Goal: Information Seeking & Learning: Learn about a topic

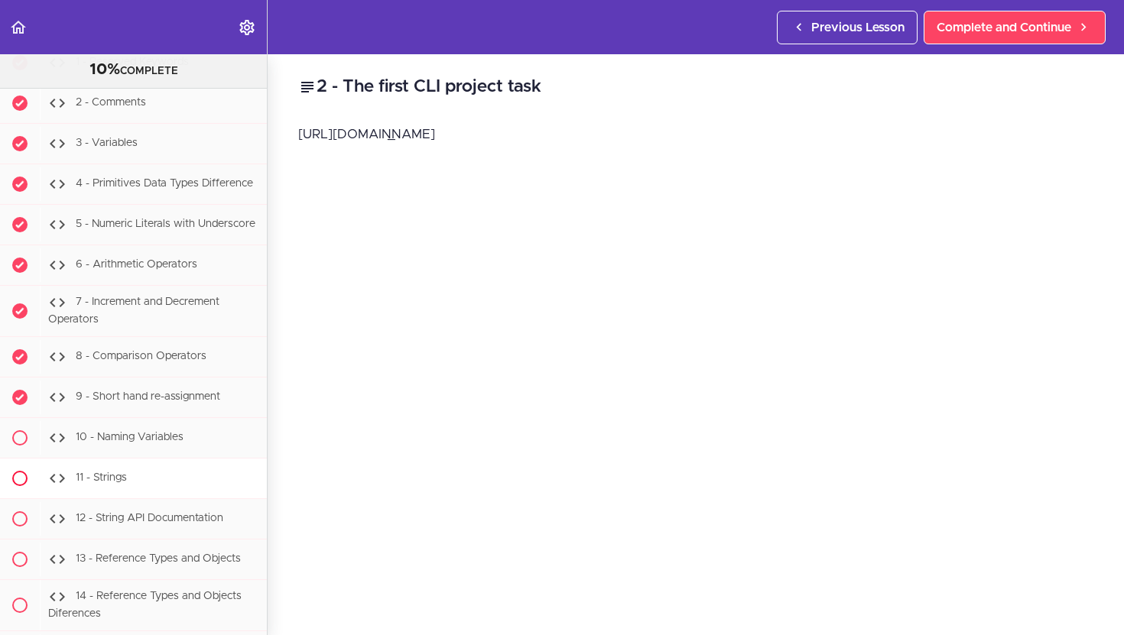
scroll to position [1542, 0]
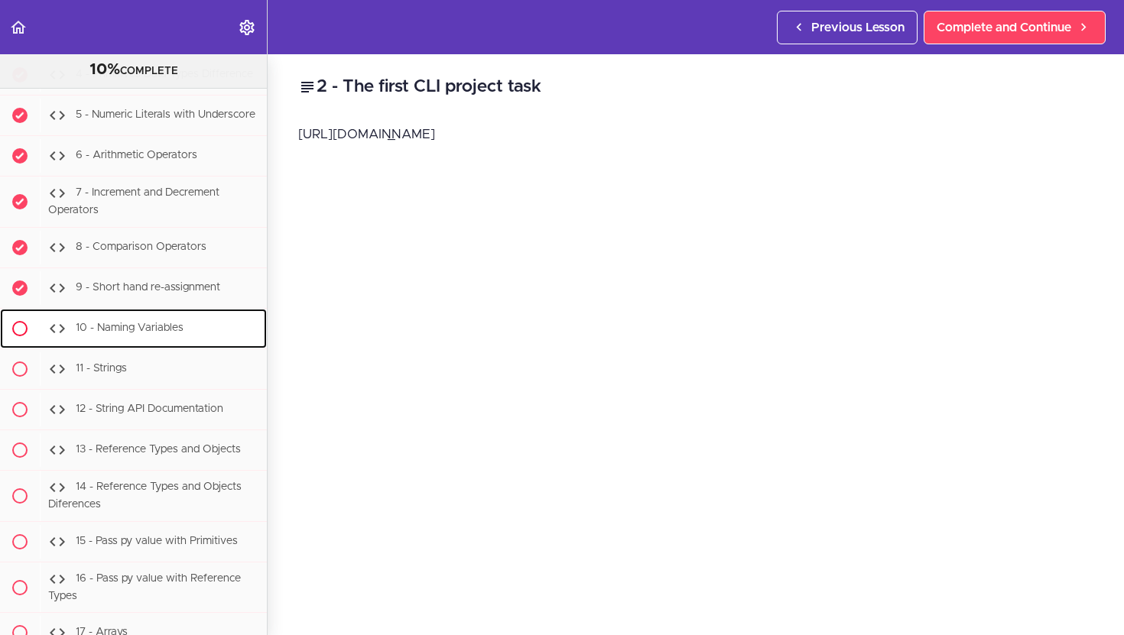
click at [184, 331] on div "10 - Naming Variables" at bounding box center [153, 329] width 227 height 34
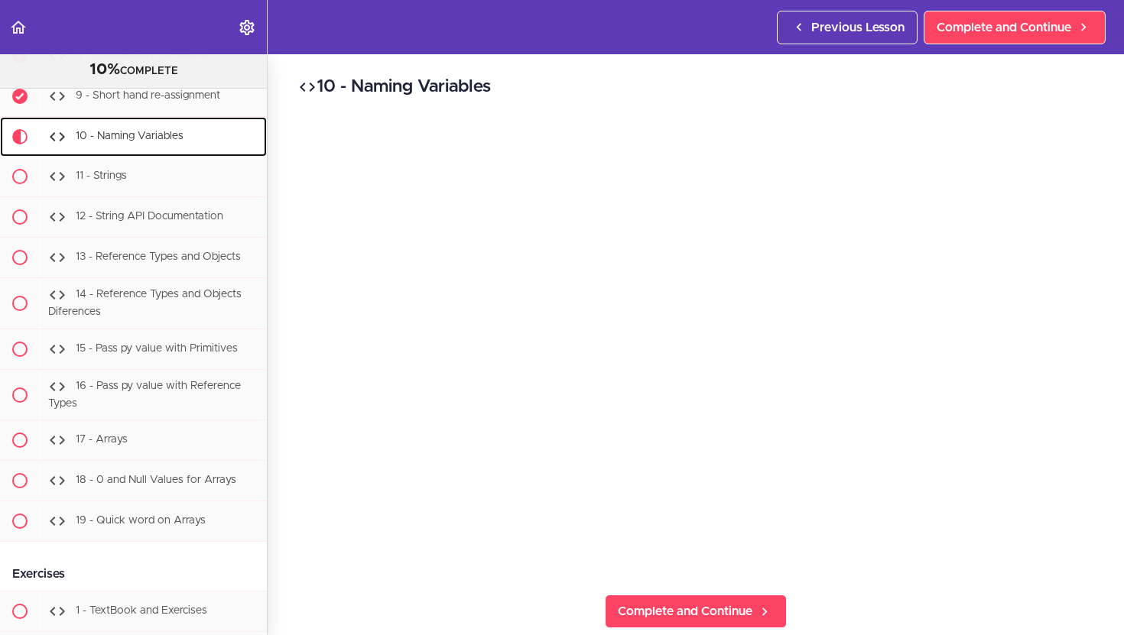
scroll to position [1739, 0]
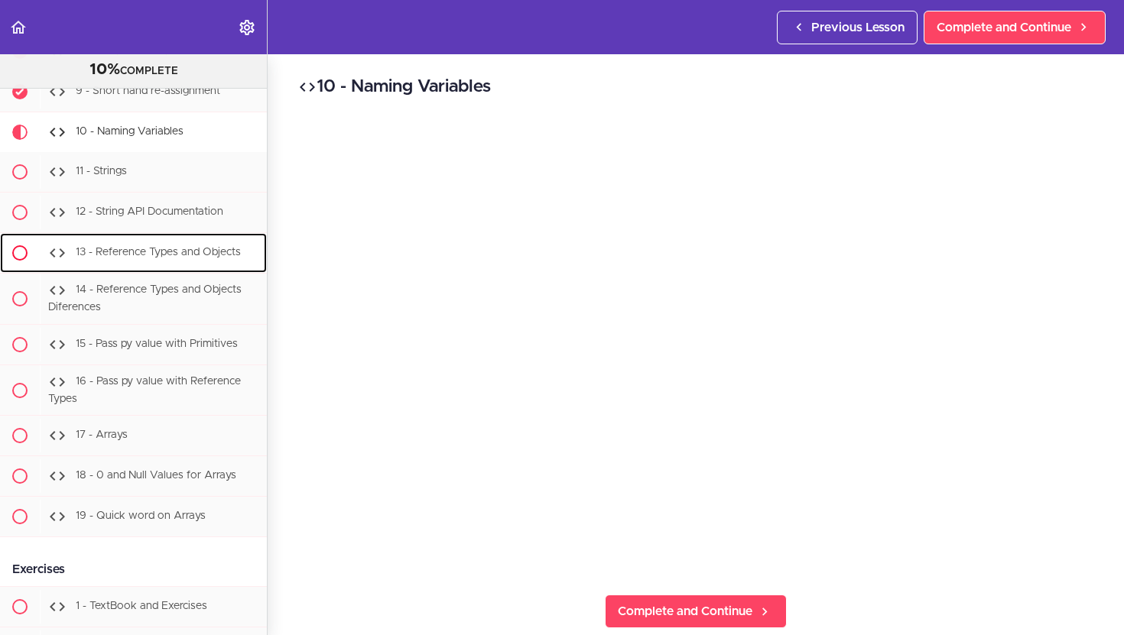
click at [187, 258] on div "13 - Reference Types and Objects" at bounding box center [153, 253] width 227 height 34
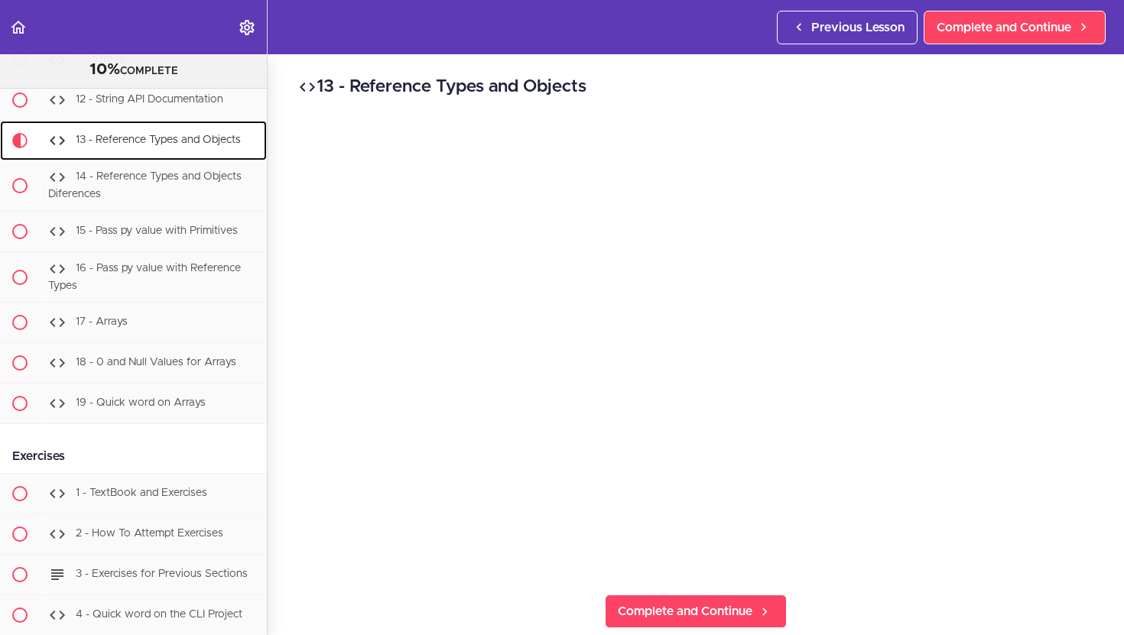
scroll to position [1860, 0]
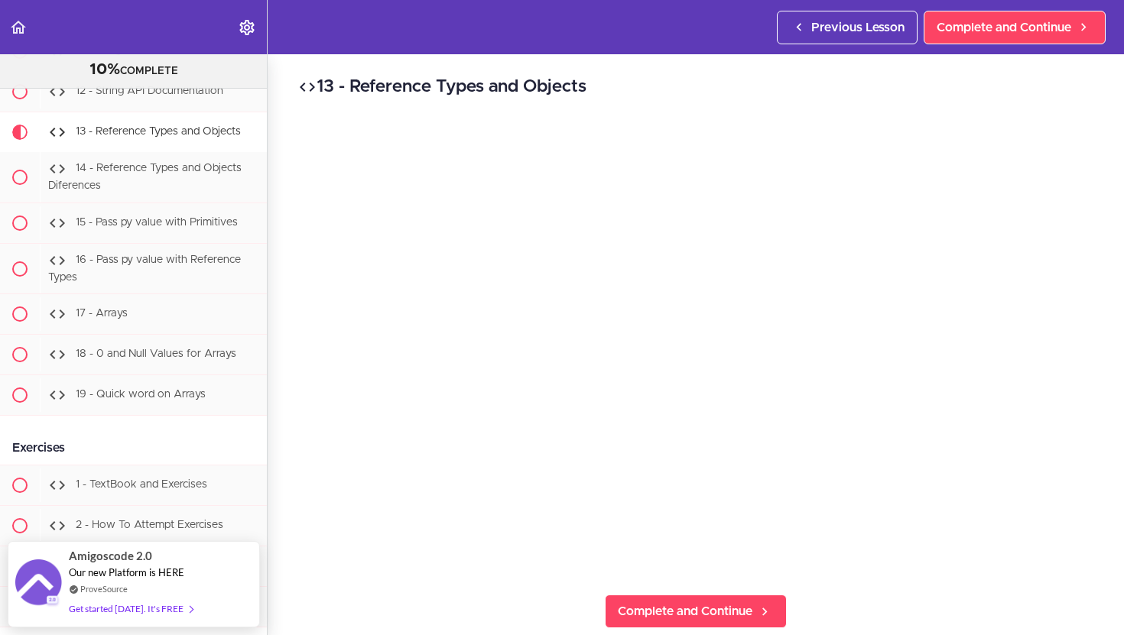
click at [997, 606] on div "13 - Reference Types and Objects Complete and Continue 1 - Follow us on LinkedI…" at bounding box center [696, 344] width 856 height 581
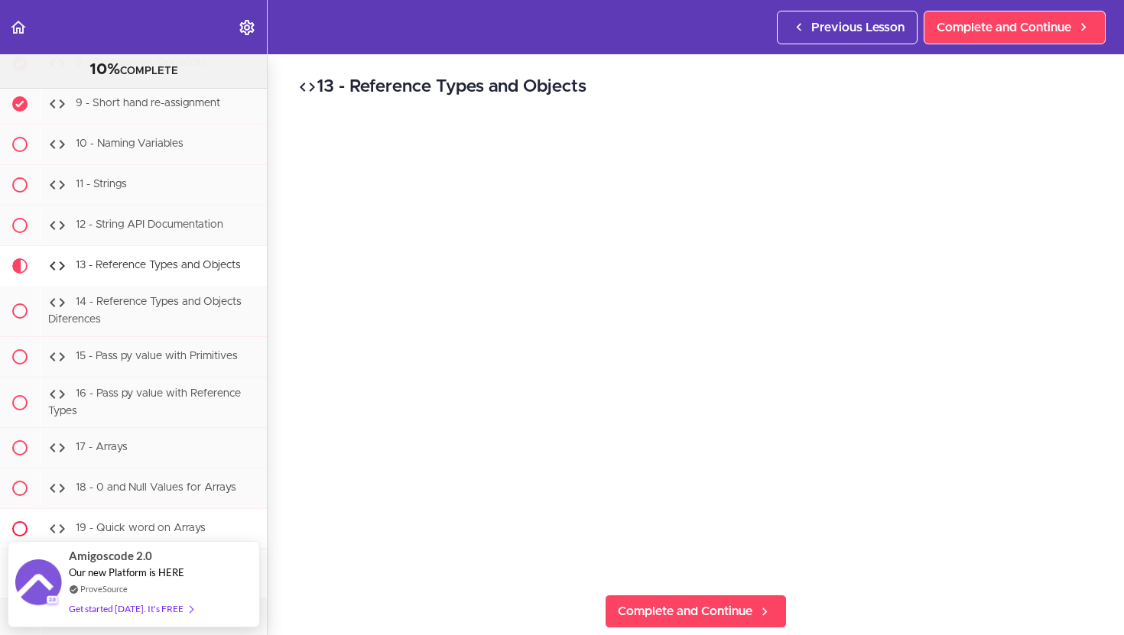
scroll to position [1726, 0]
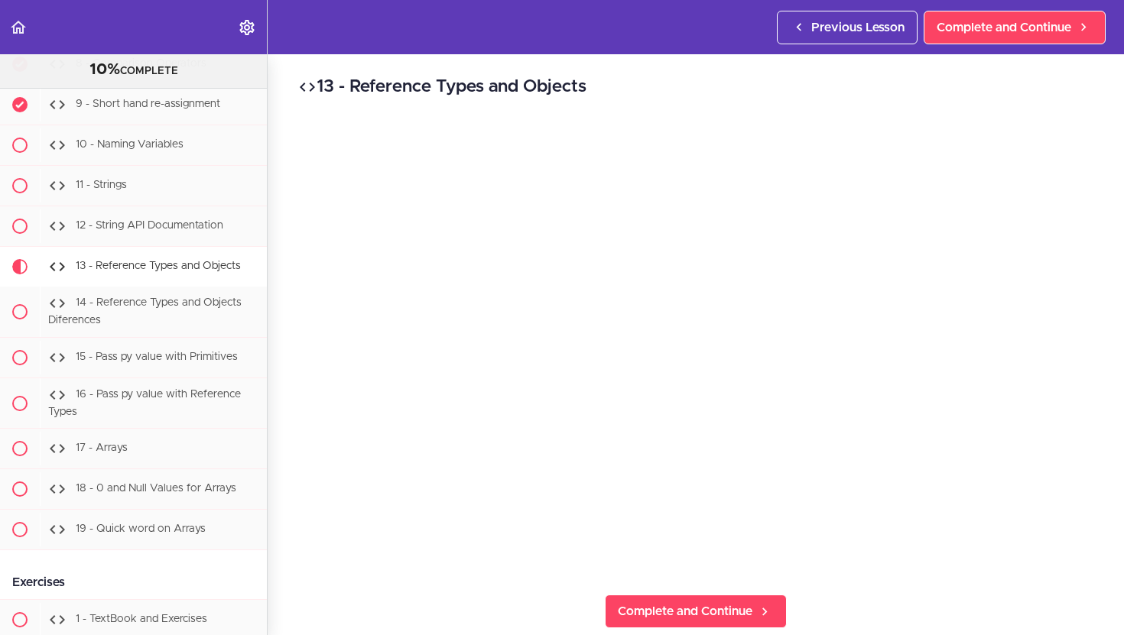
click at [908, 621] on div "13 - Reference Types and Objects Complete and Continue 1 - Follow us on LinkedI…" at bounding box center [696, 344] width 856 height 581
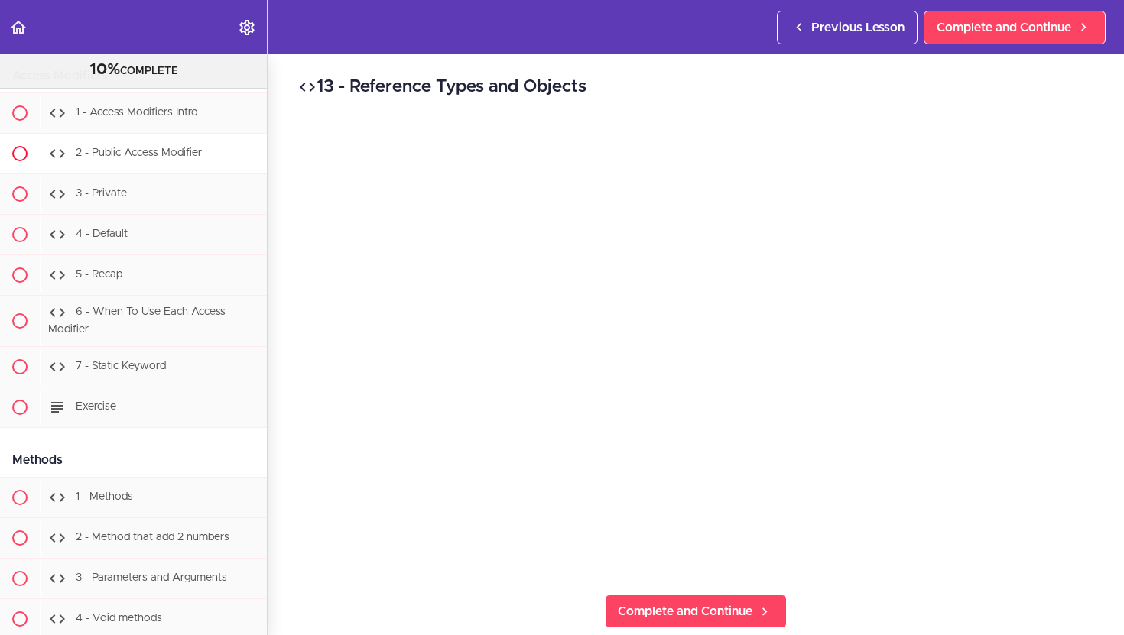
scroll to position [3566, 0]
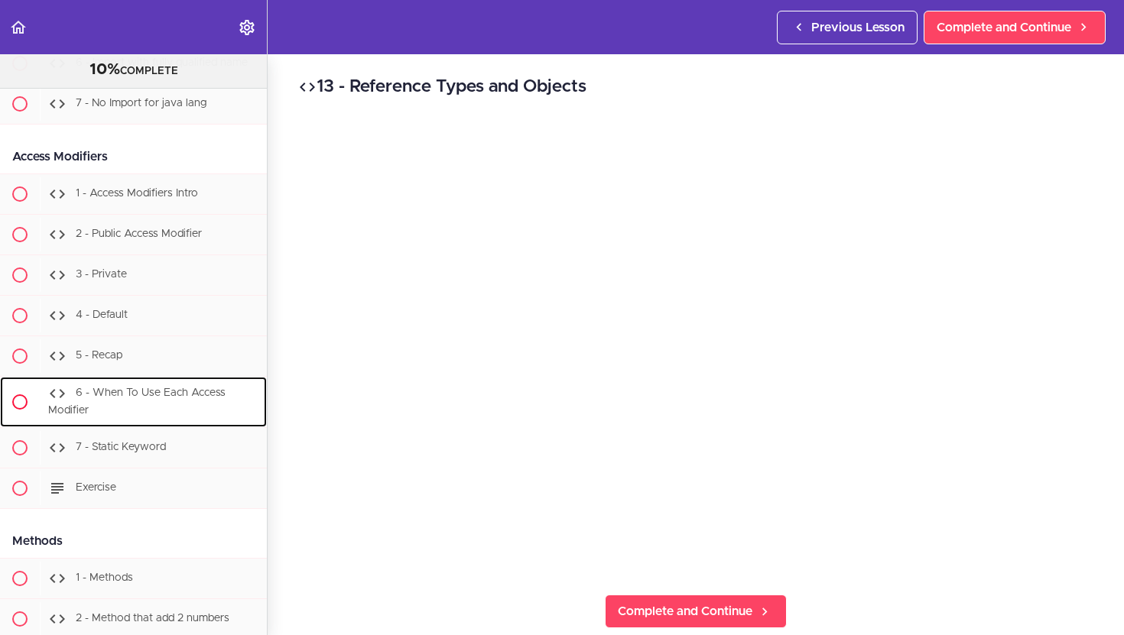
click at [166, 388] on span "6 - When To Use Each Access Modifier" at bounding box center [136, 402] width 177 height 28
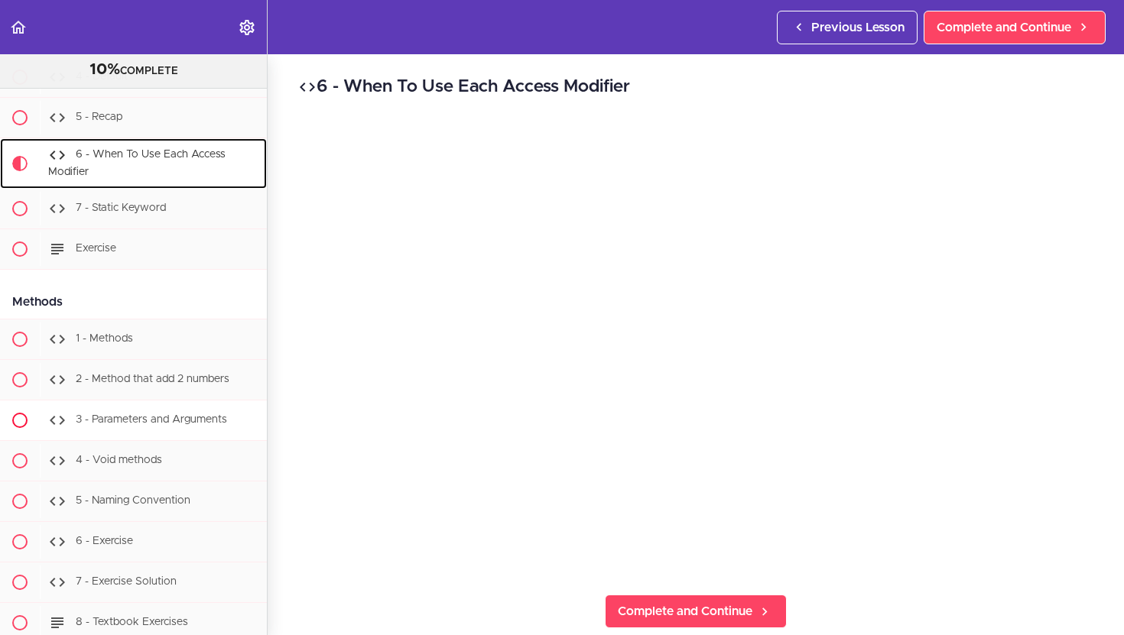
scroll to position [3831, 0]
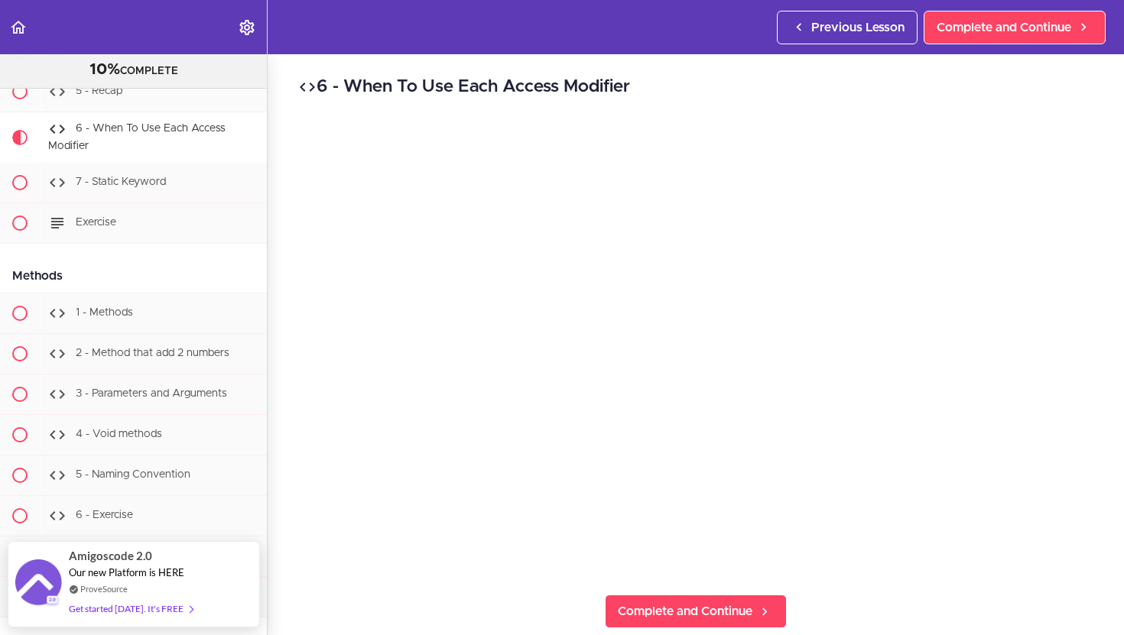
click at [968, 620] on div "6 - When To Use Each Access Modifier Complete and Continue 1 - Follow us on Lin…" at bounding box center [696, 344] width 856 height 581
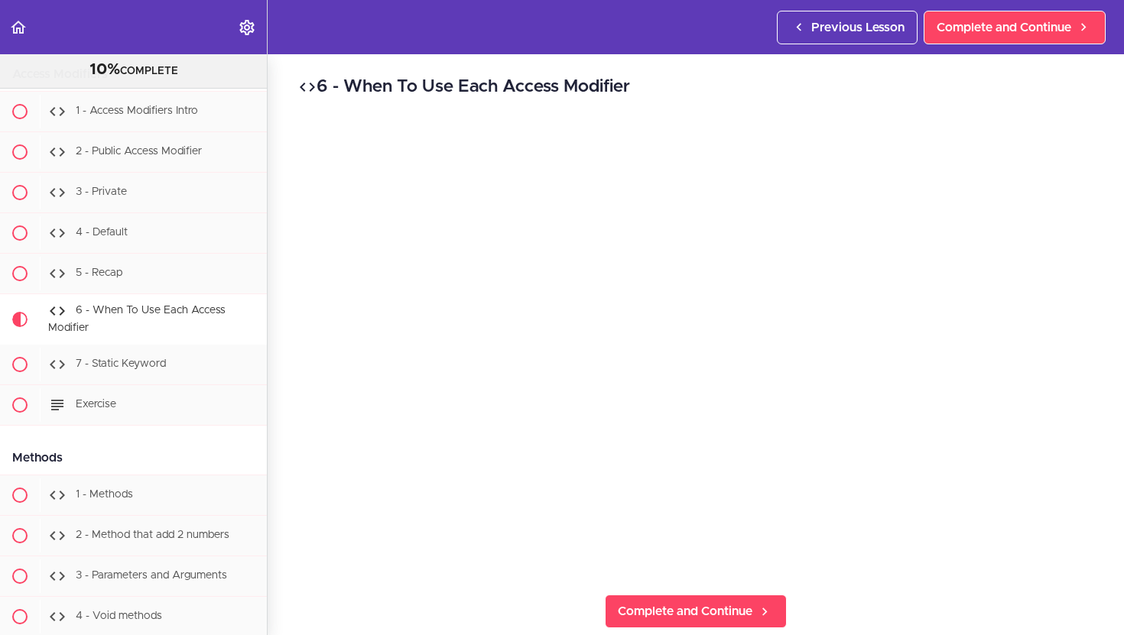
scroll to position [3577, 0]
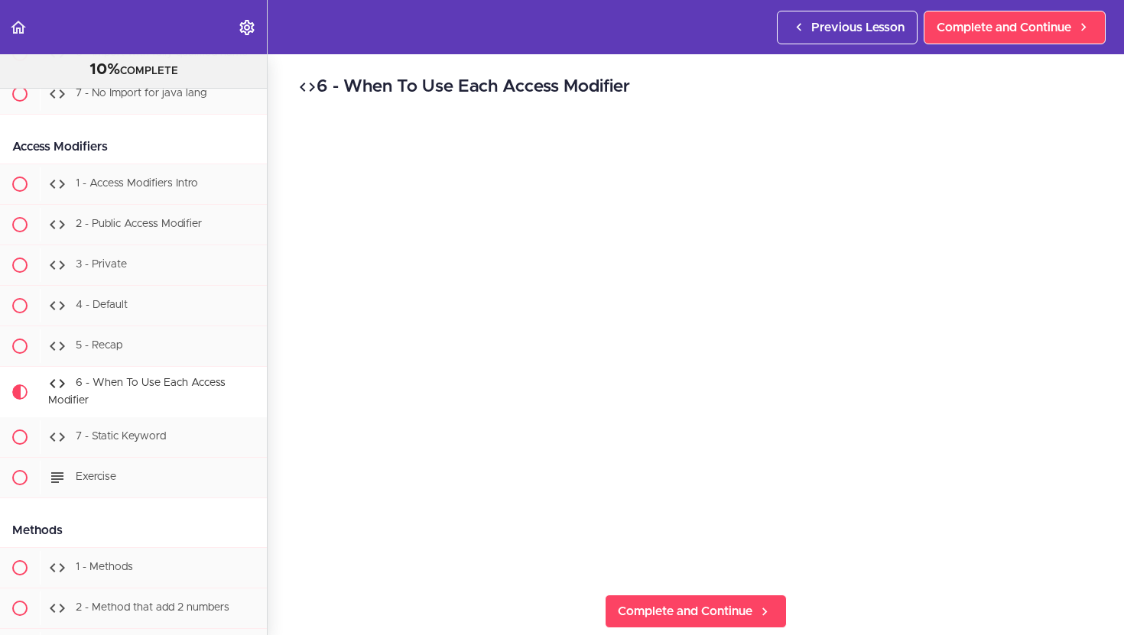
click at [912, 610] on div "6 - When To Use Each Access Modifier Complete and Continue 1 - Follow us on Lin…" at bounding box center [696, 344] width 856 height 581
click at [205, 434] on div "7 - Static Keyword" at bounding box center [153, 438] width 227 height 34
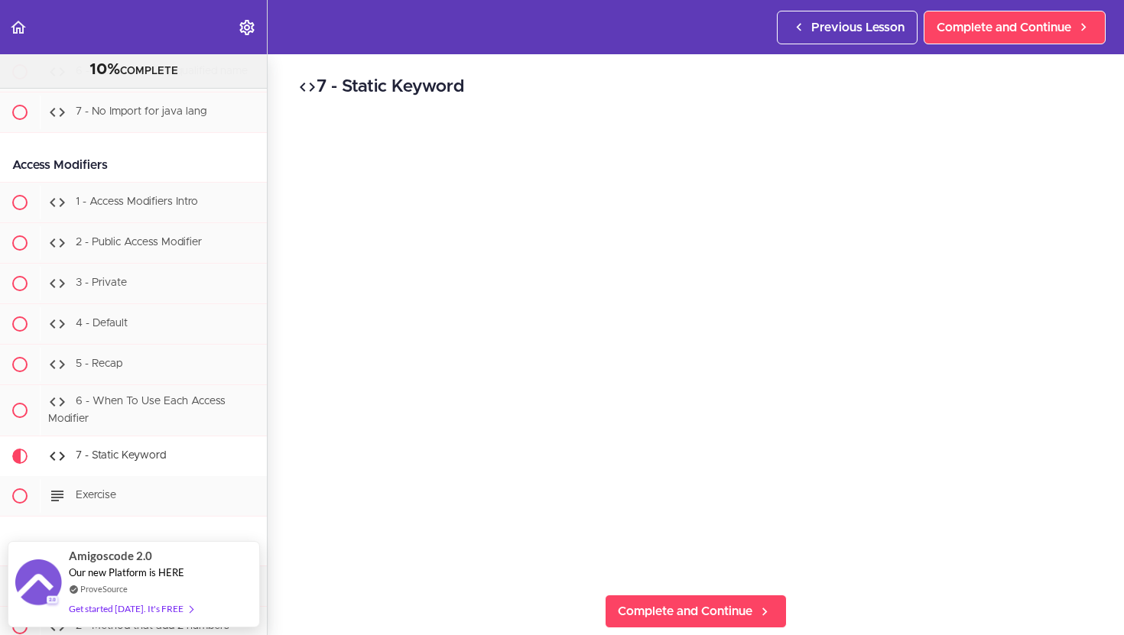
scroll to position [3557, 0]
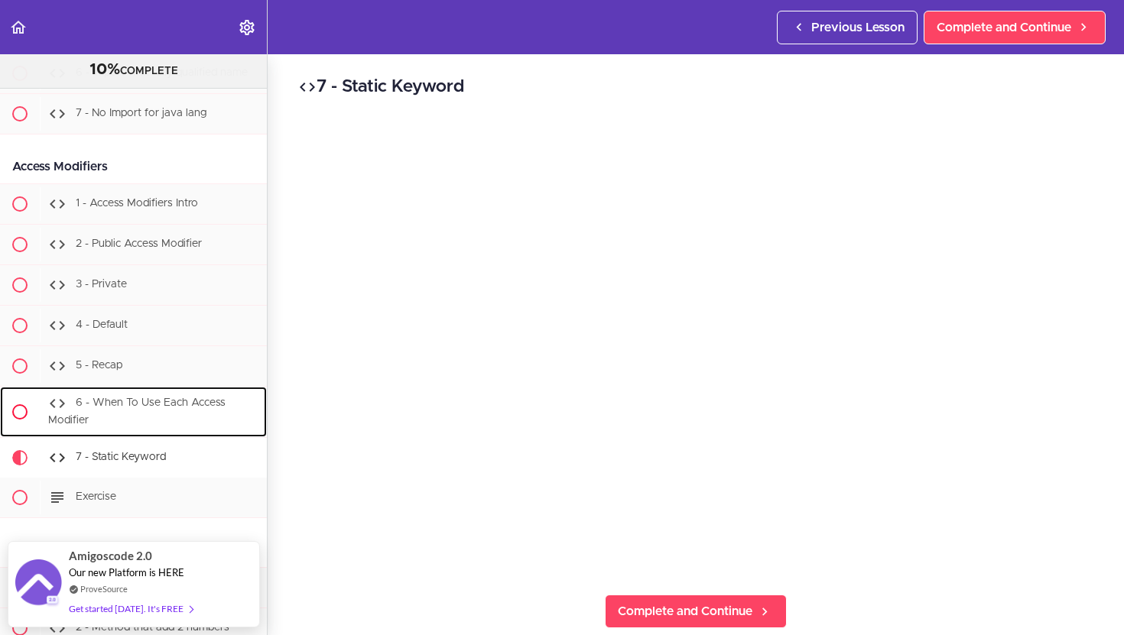
click at [154, 408] on span "6 - When To Use Each Access Modifier" at bounding box center [136, 412] width 177 height 28
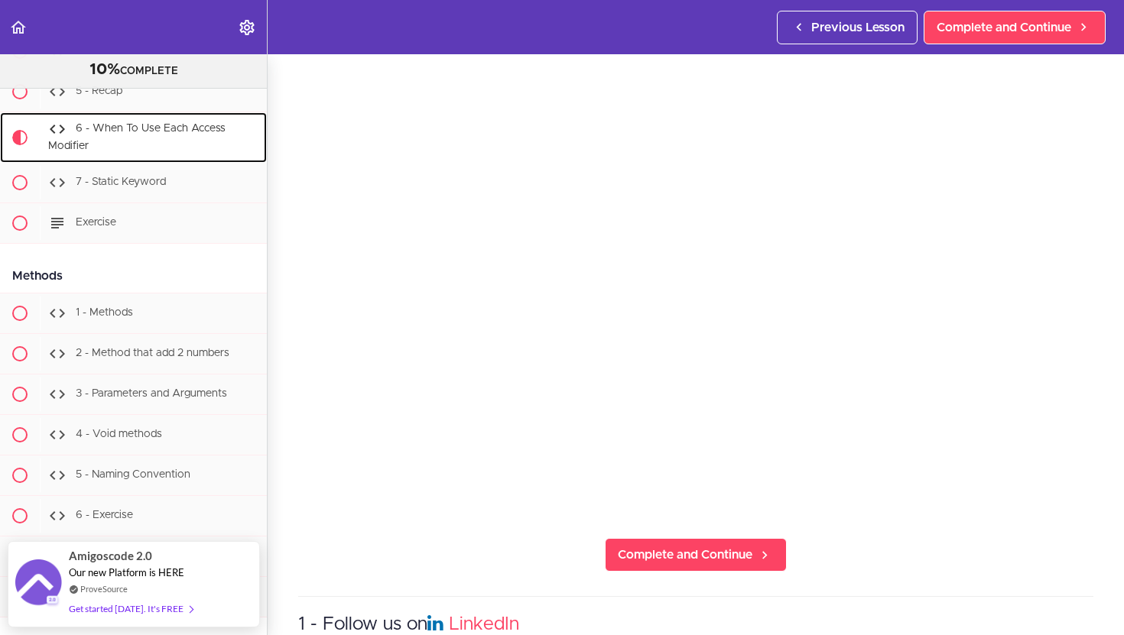
scroll to position [77, 0]
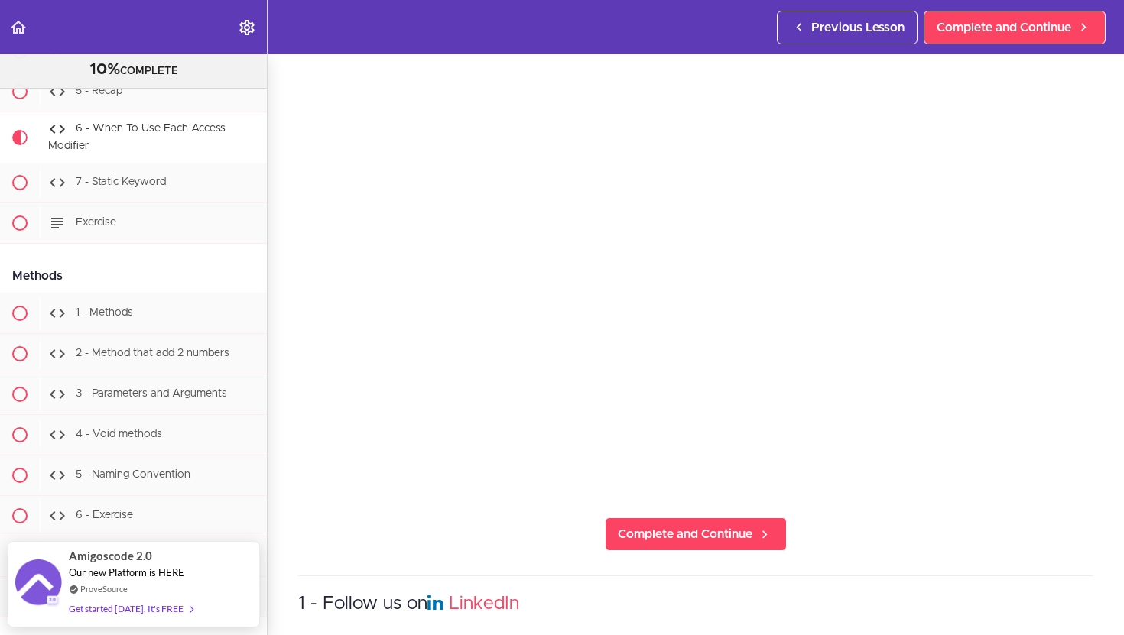
click at [739, 516] on div "6 - When To Use Each Access Modifier Complete and Continue 1 - Follow us on Lin…" at bounding box center [696, 267] width 856 height 581
click at [648, 538] on span "Complete and Continue" at bounding box center [685, 534] width 135 height 18
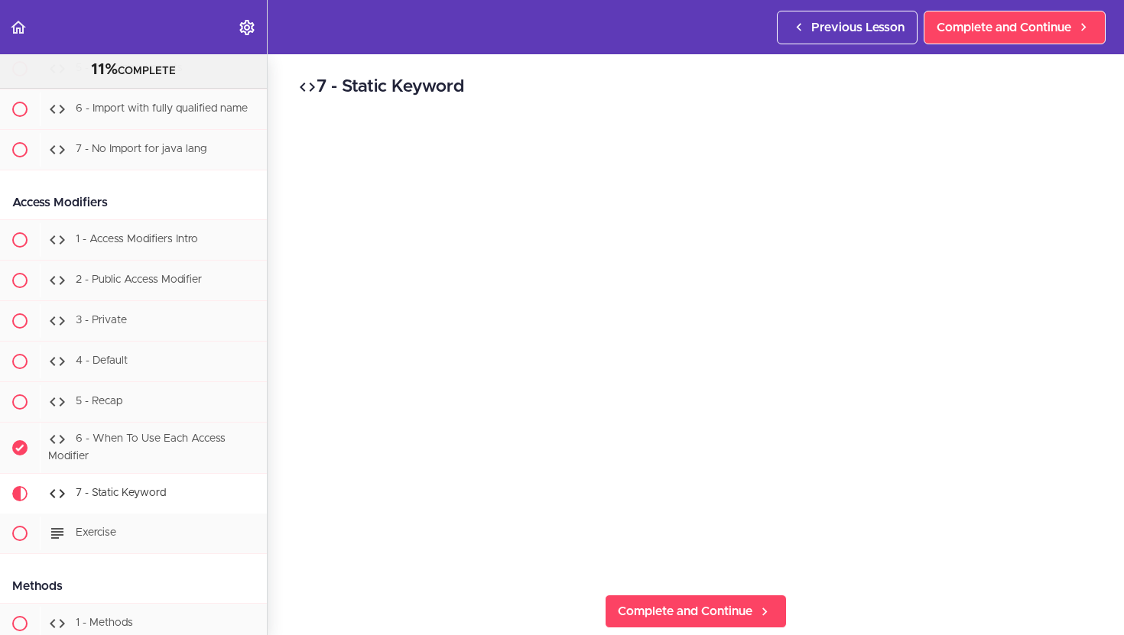
scroll to position [3532, 0]
